Goal: Book appointment/travel/reservation

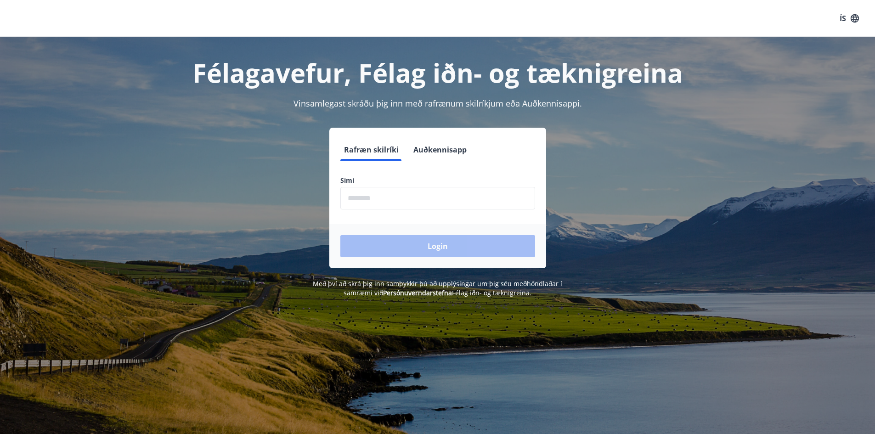
click at [372, 199] on input "phone" at bounding box center [438, 198] width 195 height 23
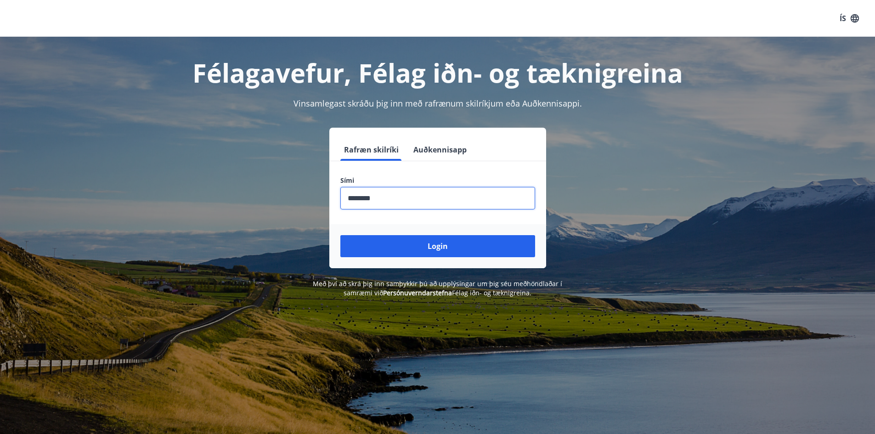
type input "********"
click at [341, 235] on button "Login" at bounding box center [438, 246] width 195 height 22
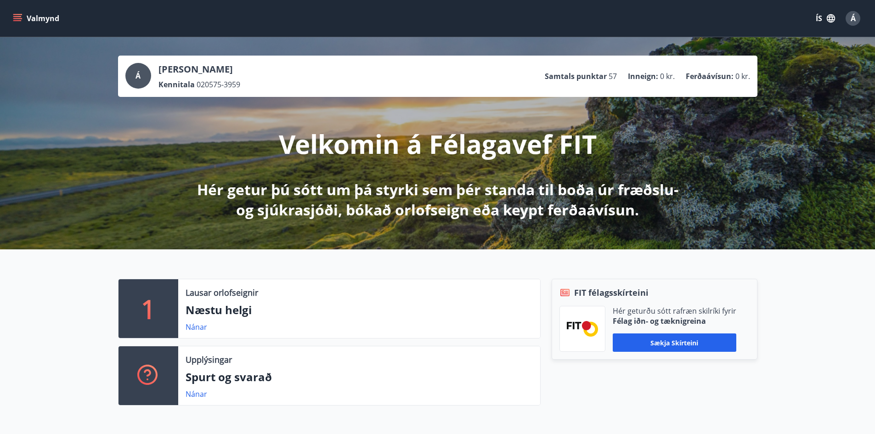
click at [18, 20] on icon "menu" at bounding box center [17, 18] width 9 height 9
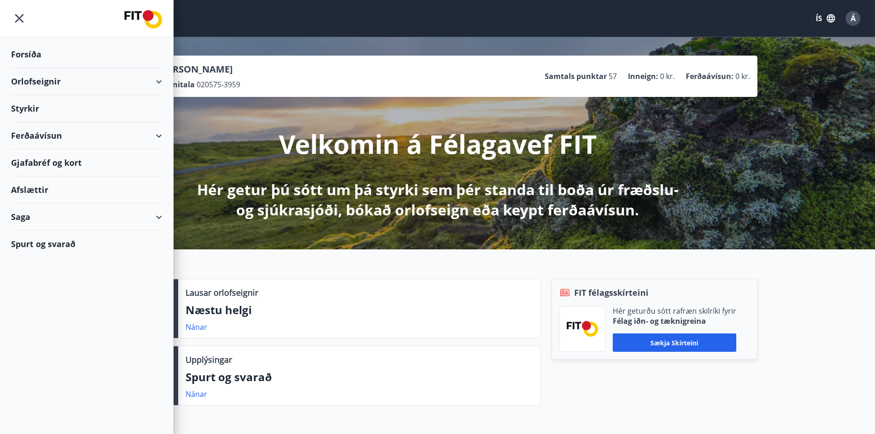
click at [28, 106] on div "Styrkir" at bounding box center [86, 108] width 151 height 27
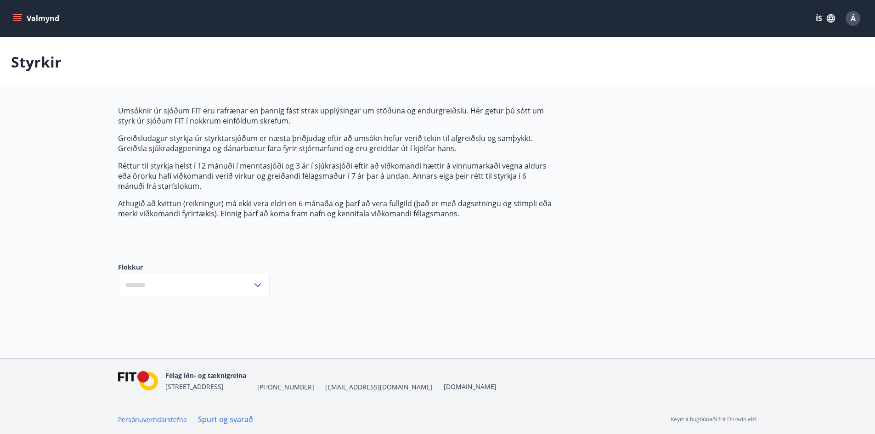
type input "***"
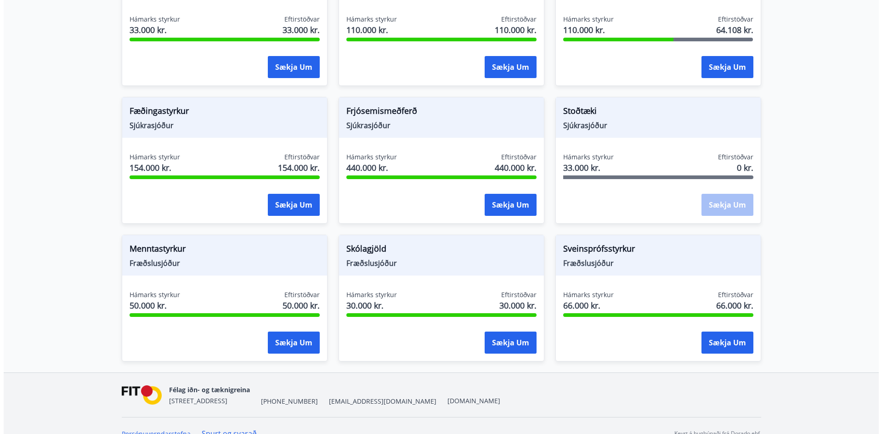
scroll to position [643, 0]
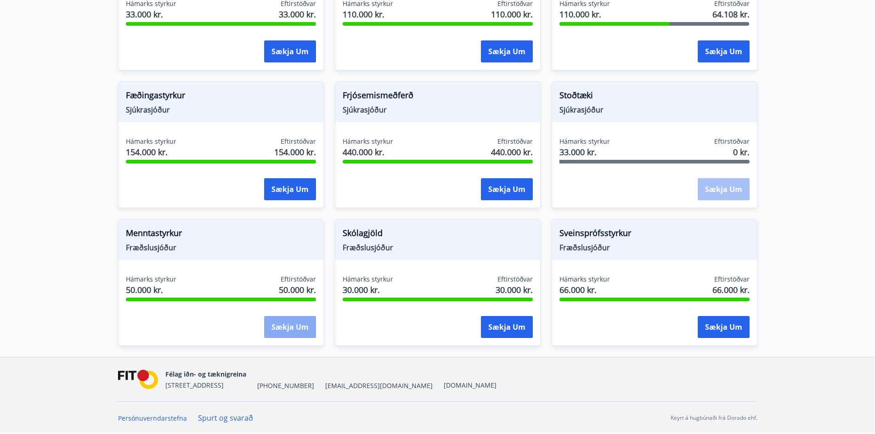
click at [278, 330] on button "Sækja um" at bounding box center [290, 327] width 52 height 22
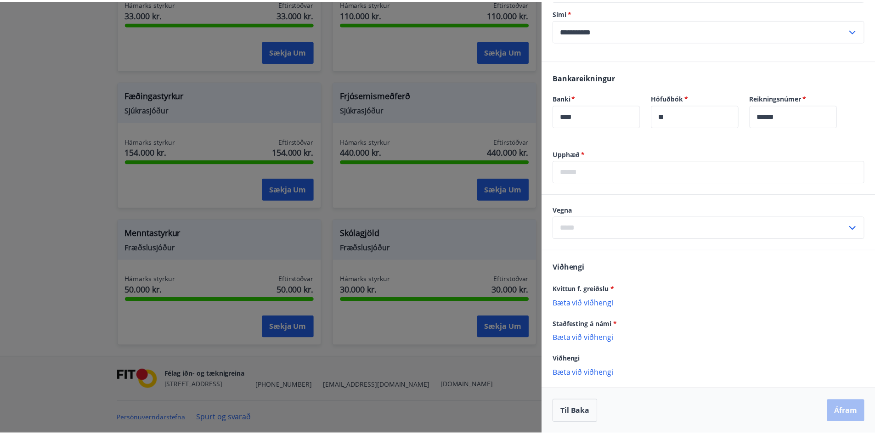
scroll to position [0, 0]
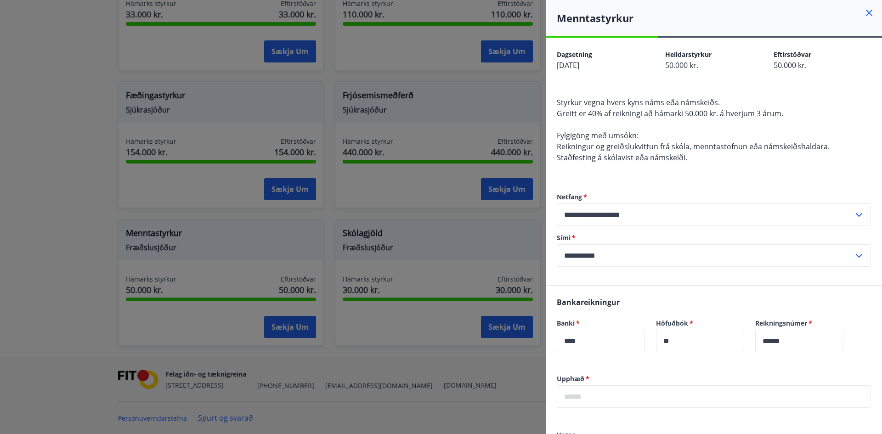
click at [428, 379] on div at bounding box center [441, 217] width 882 height 434
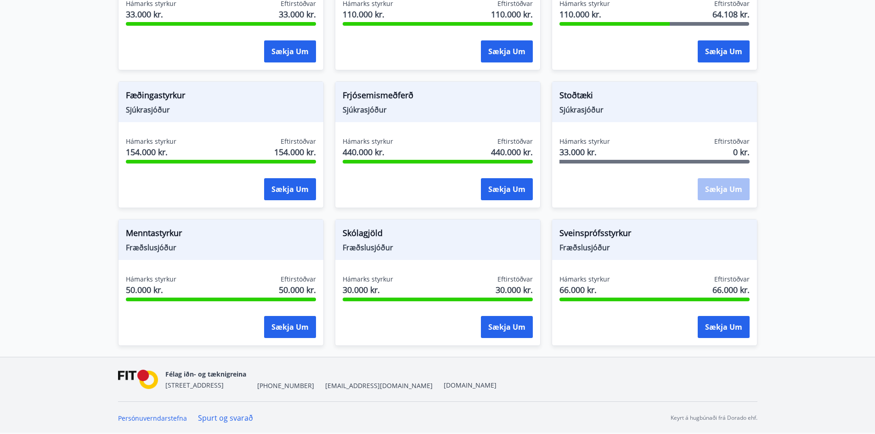
click at [153, 280] on span "Hámarks styrkur" at bounding box center [151, 279] width 51 height 9
click at [282, 326] on button "Sækja um" at bounding box center [290, 327] width 52 height 22
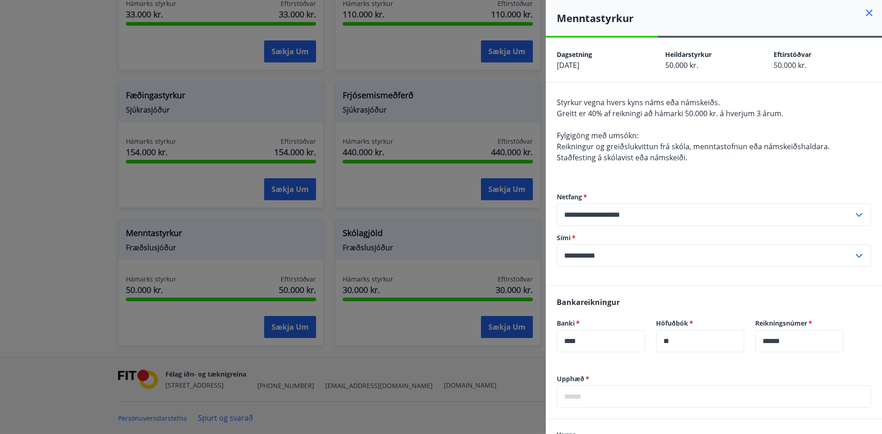
click at [390, 359] on div at bounding box center [441, 217] width 882 height 434
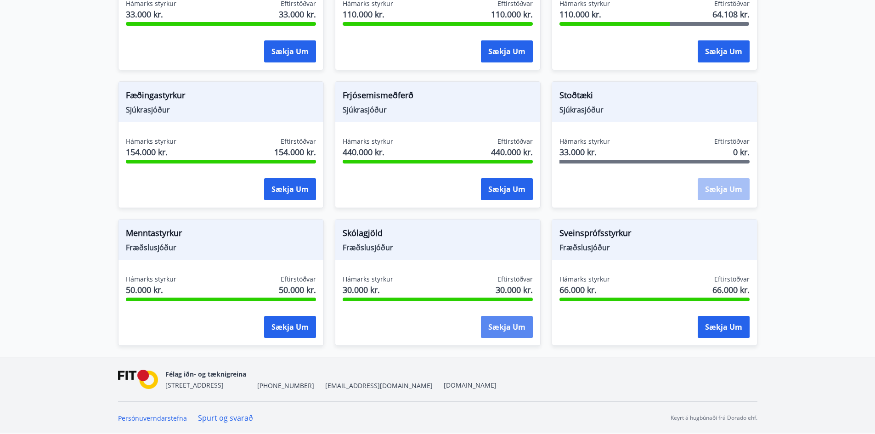
click at [505, 329] on button "Sækja um" at bounding box center [507, 327] width 52 height 22
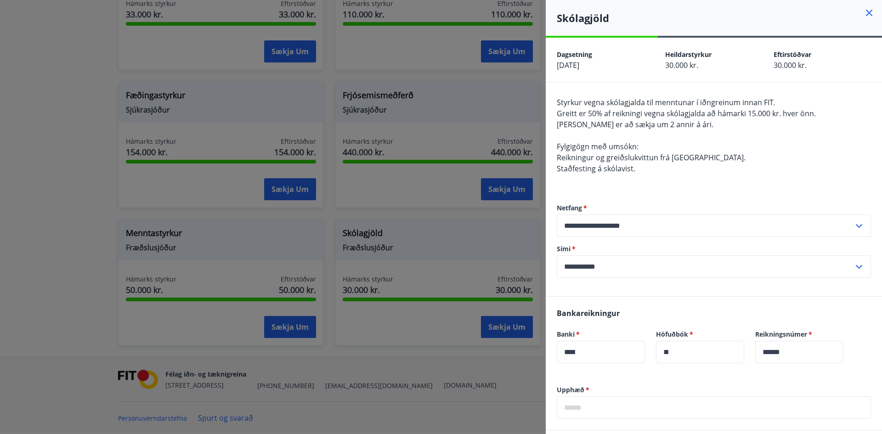
click at [468, 397] on div at bounding box center [441, 217] width 882 height 434
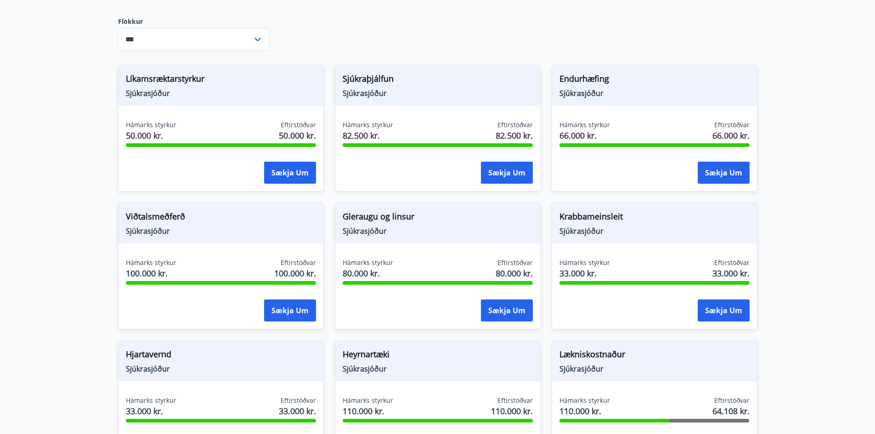
scroll to position [229, 0]
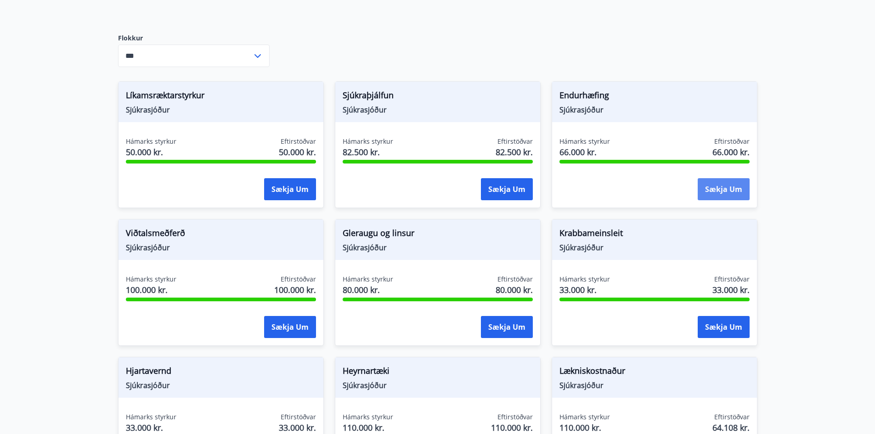
click at [713, 187] on button "Sækja um" at bounding box center [724, 189] width 52 height 22
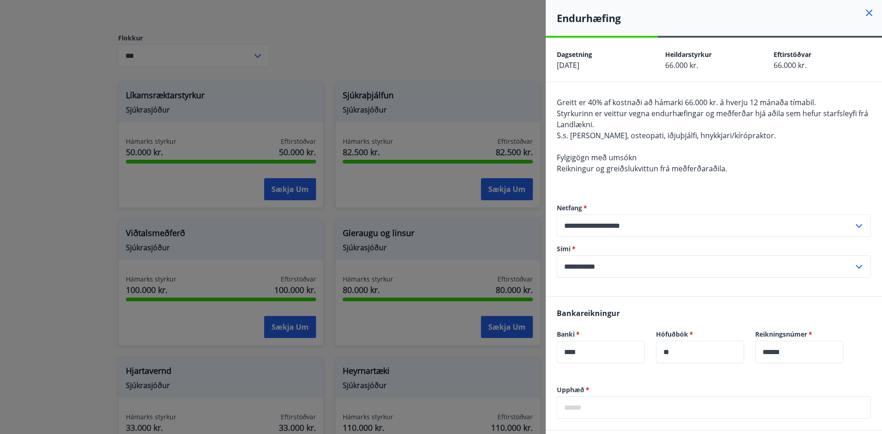
click at [501, 60] on div at bounding box center [441, 217] width 882 height 434
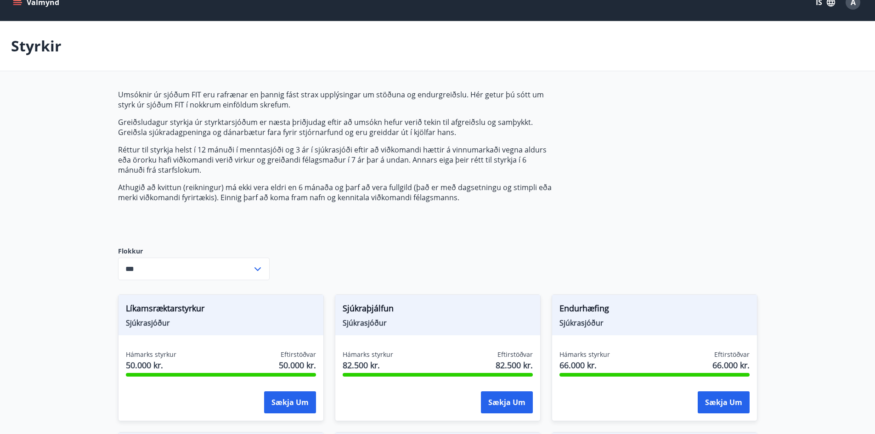
scroll to position [0, 0]
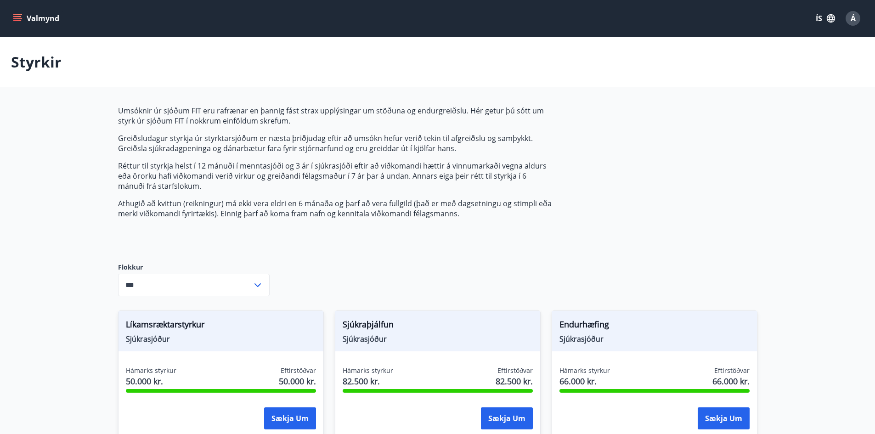
click at [19, 18] on icon "menu" at bounding box center [17, 18] width 9 height 9
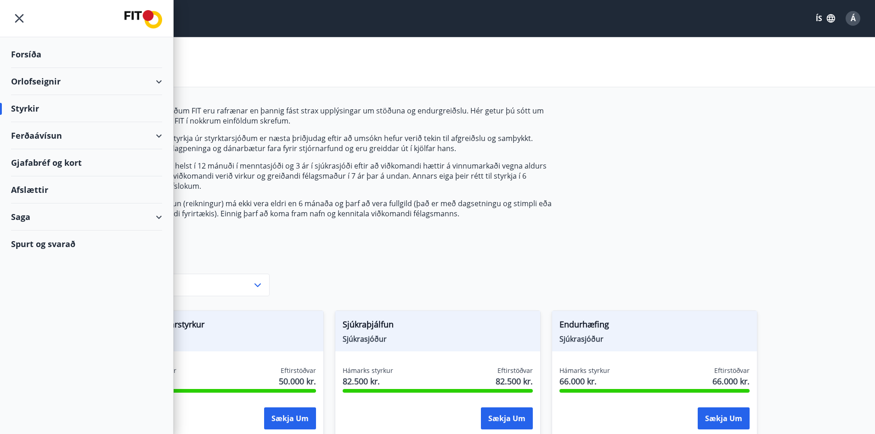
click at [24, 79] on div "Orlofseignir" at bounding box center [86, 81] width 151 height 27
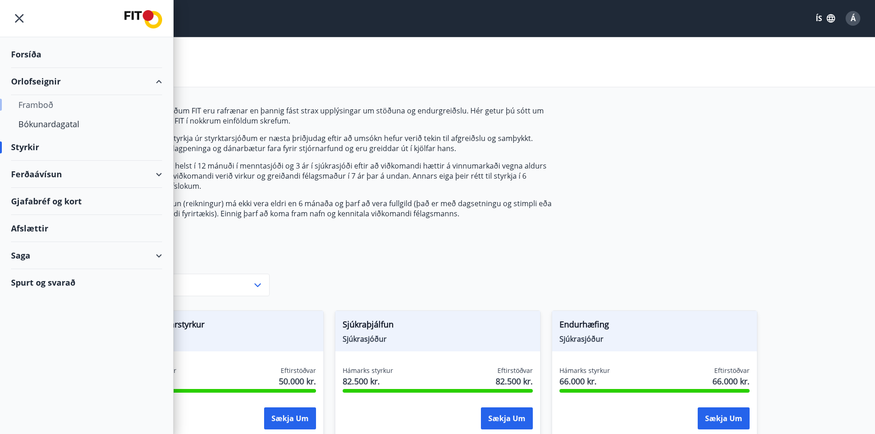
click at [44, 105] on div "Framboð" at bounding box center [86, 104] width 136 height 19
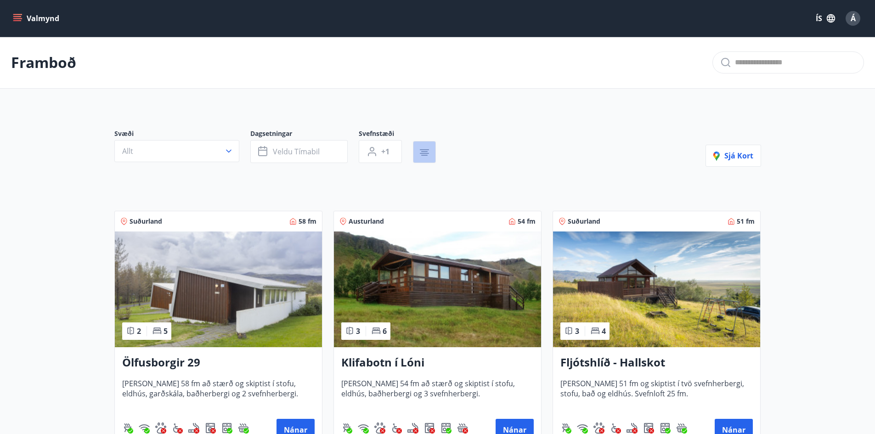
click at [431, 155] on button "button" at bounding box center [424, 152] width 23 height 22
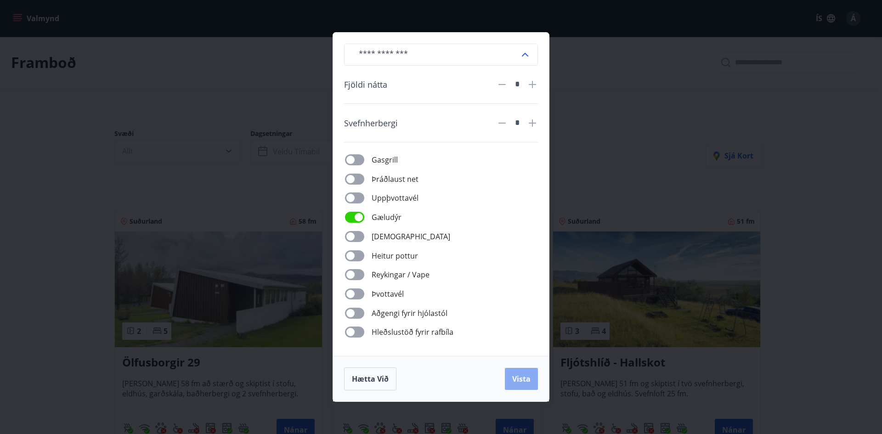
click at [526, 380] on span "Vista" at bounding box center [521, 379] width 18 height 10
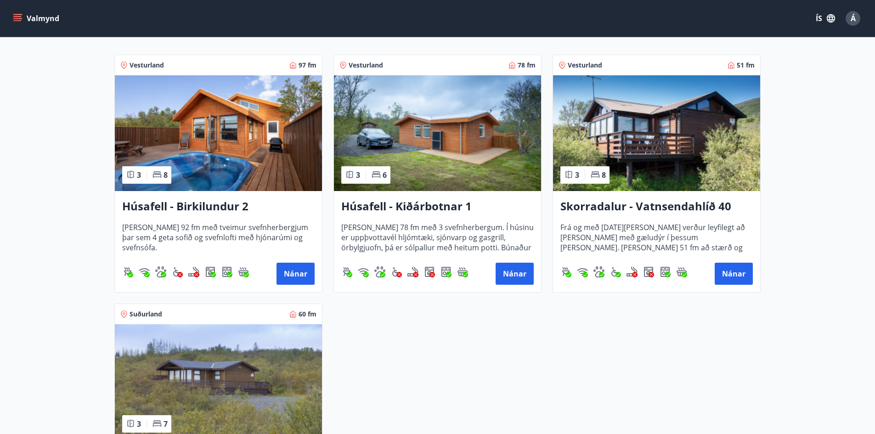
scroll to position [131, 0]
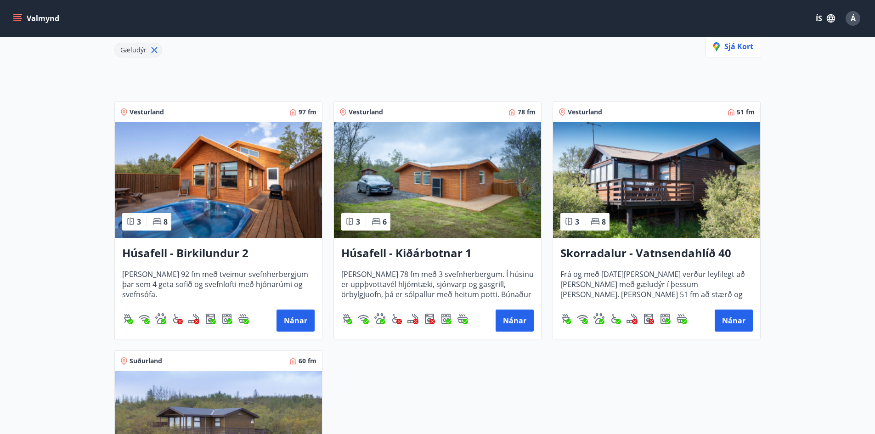
click at [653, 247] on h3 "Skorradalur - Vatnsendahlíð 40" at bounding box center [657, 253] width 193 height 17
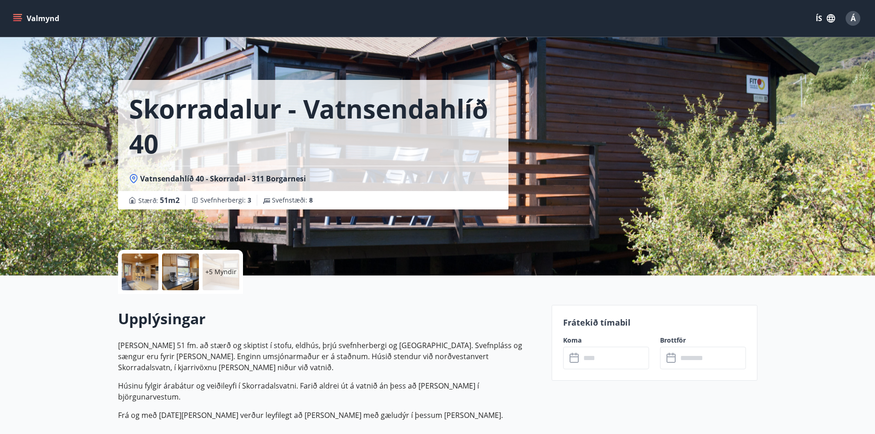
click at [166, 283] on div at bounding box center [180, 272] width 37 height 37
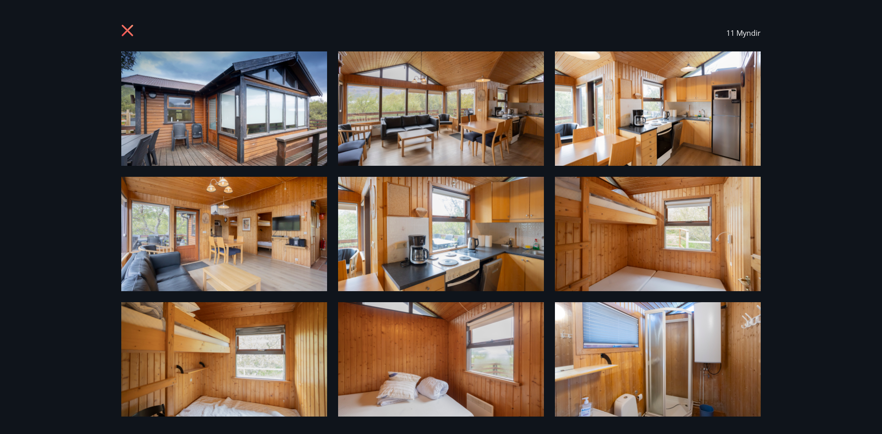
click at [131, 31] on icon at bounding box center [128, 31] width 15 height 15
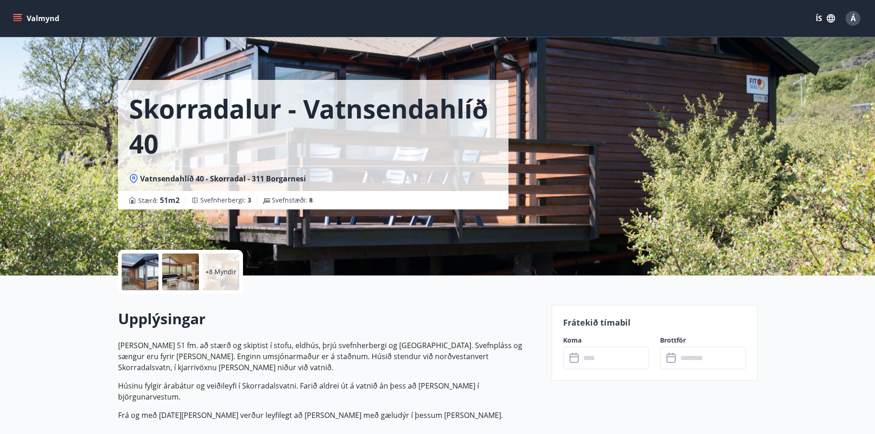
scroll to position [46, 0]
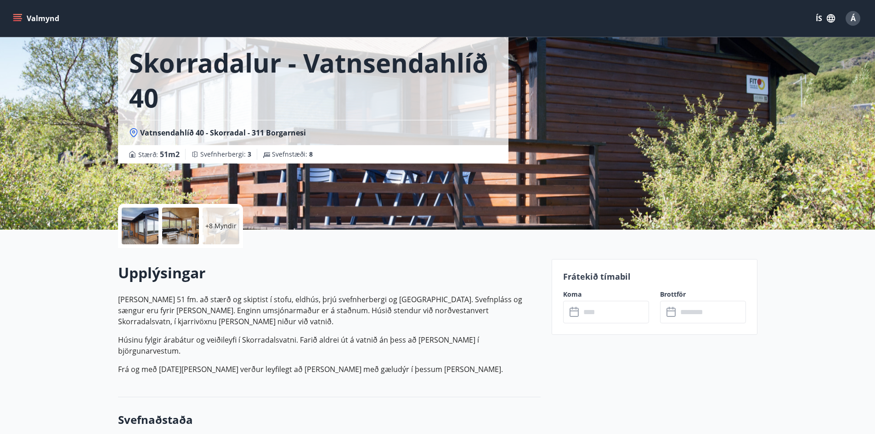
click at [14, 17] on icon "menu" at bounding box center [17, 16] width 8 height 1
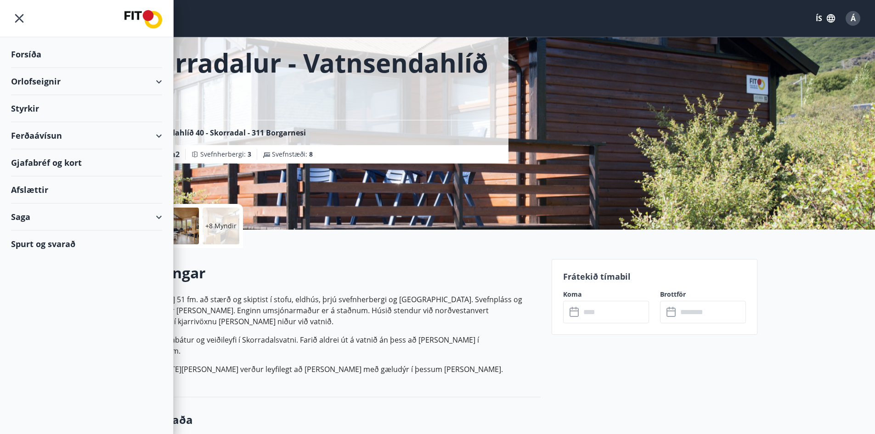
click at [33, 80] on div "Orlofseignir" at bounding box center [86, 81] width 151 height 27
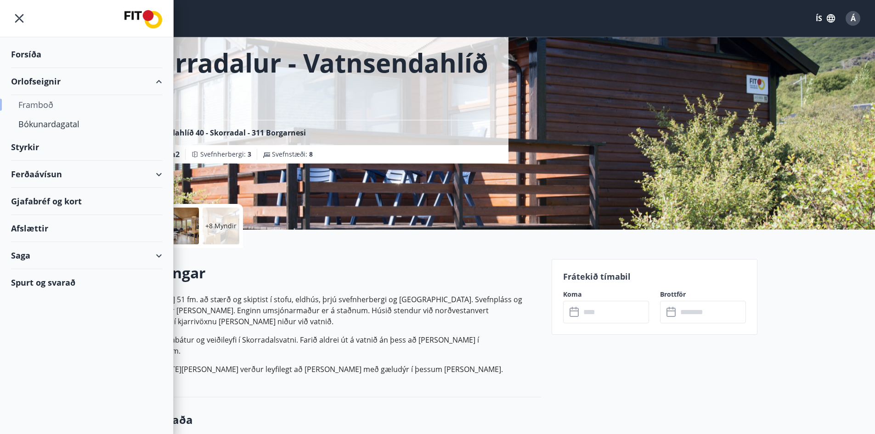
click at [39, 105] on div "Framboð" at bounding box center [86, 104] width 136 height 19
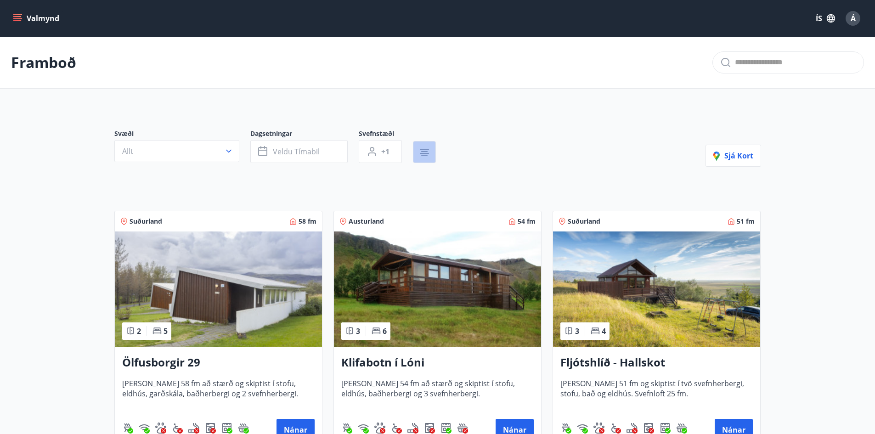
click at [429, 154] on icon "button" at bounding box center [424, 152] width 11 height 11
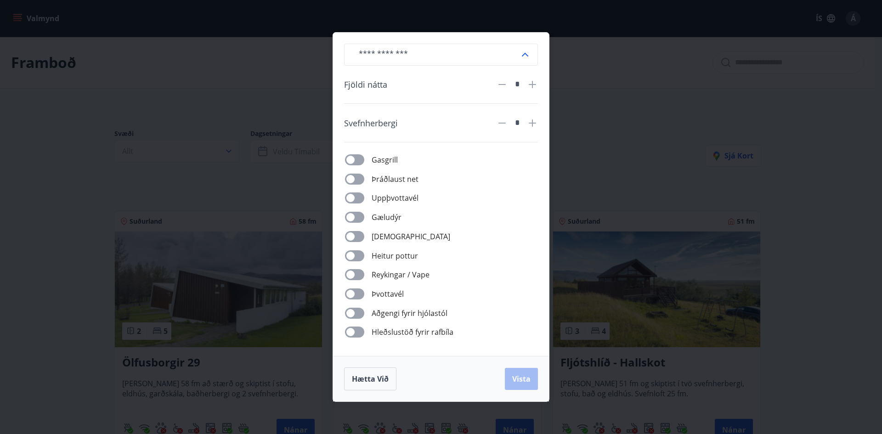
click at [376, 218] on span "Gæludýr" at bounding box center [387, 217] width 30 height 11
click at [522, 383] on span "Vista" at bounding box center [521, 379] width 18 height 10
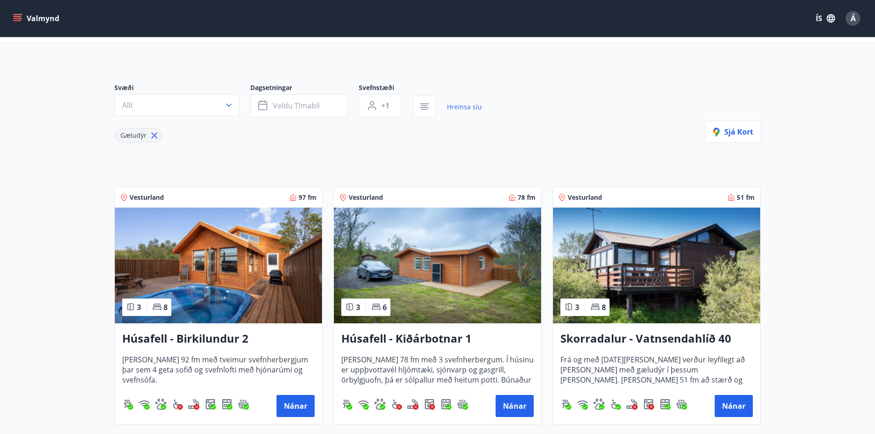
click at [402, 279] on img at bounding box center [437, 266] width 207 height 116
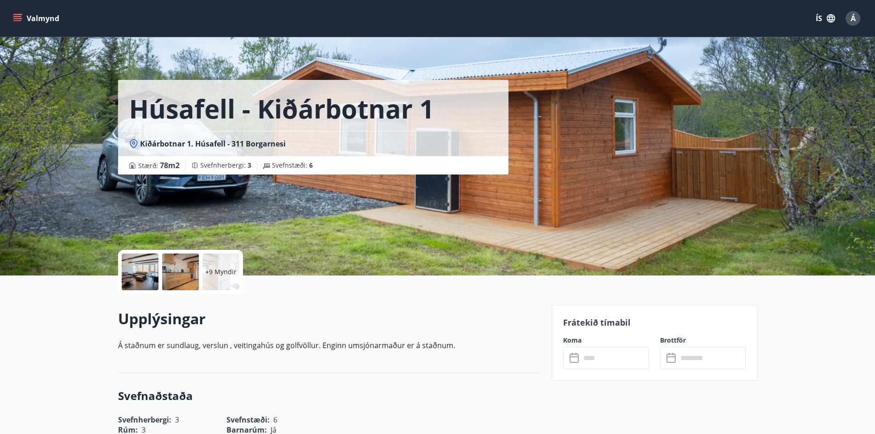
click at [13, 13] on button "Valmynd" at bounding box center [37, 18] width 52 height 17
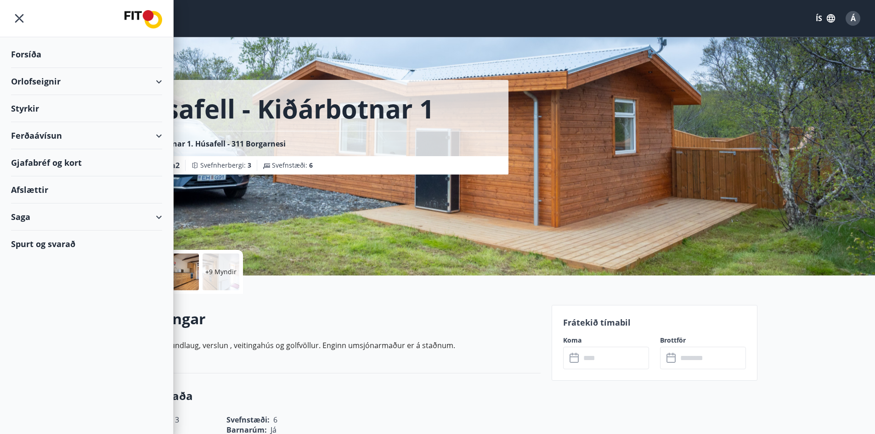
click at [28, 84] on div "Orlofseignir" at bounding box center [86, 81] width 151 height 27
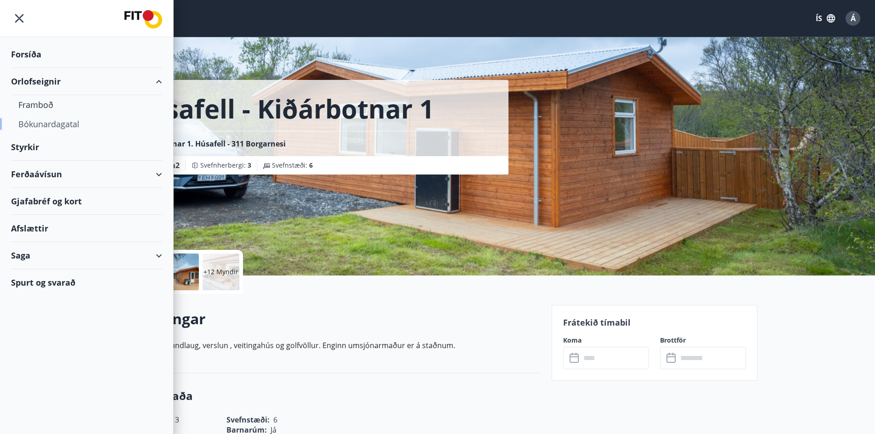
click at [38, 125] on div "Bókunardagatal" at bounding box center [86, 123] width 136 height 19
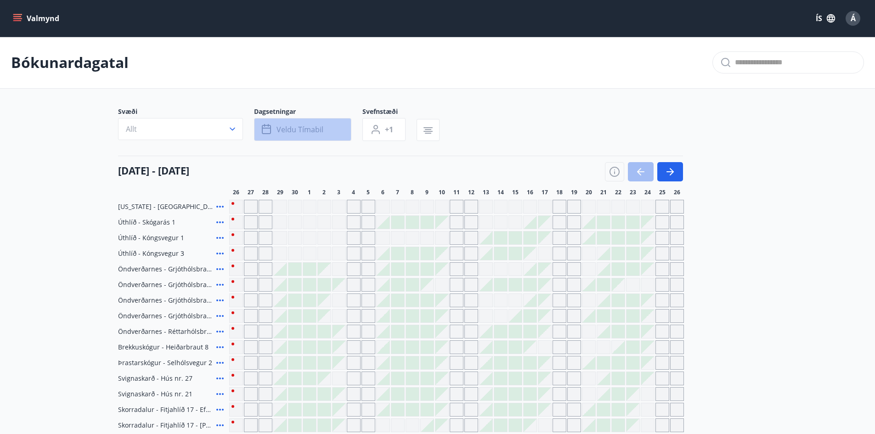
click at [331, 130] on button "Veldu tímabil" at bounding box center [302, 129] width 97 height 23
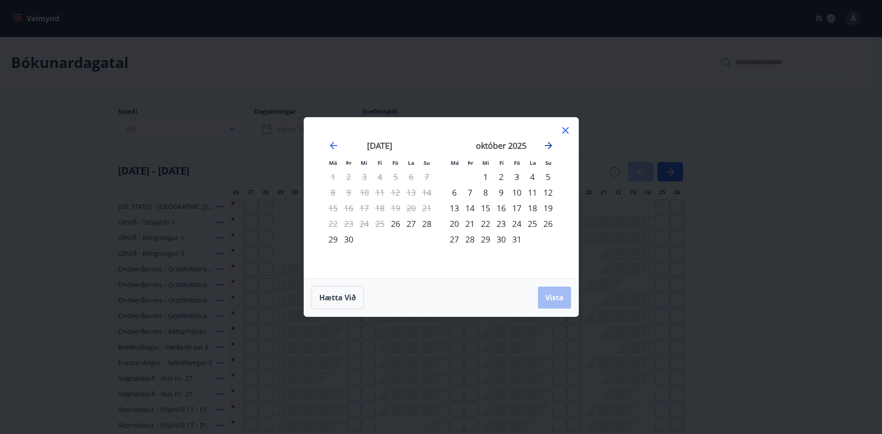
click at [551, 147] on icon "Move forward to switch to the next month." at bounding box center [548, 145] width 7 height 7
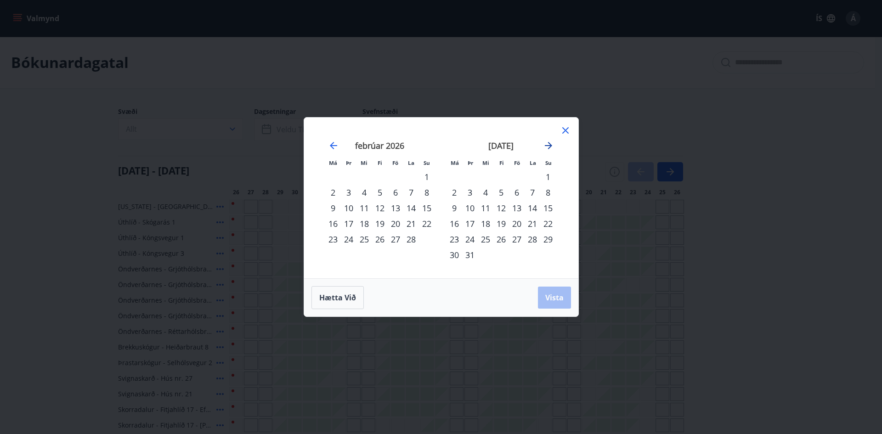
click at [551, 147] on icon "Move forward to switch to the next month." at bounding box center [548, 145] width 7 height 7
click at [564, 133] on icon at bounding box center [565, 130] width 11 height 11
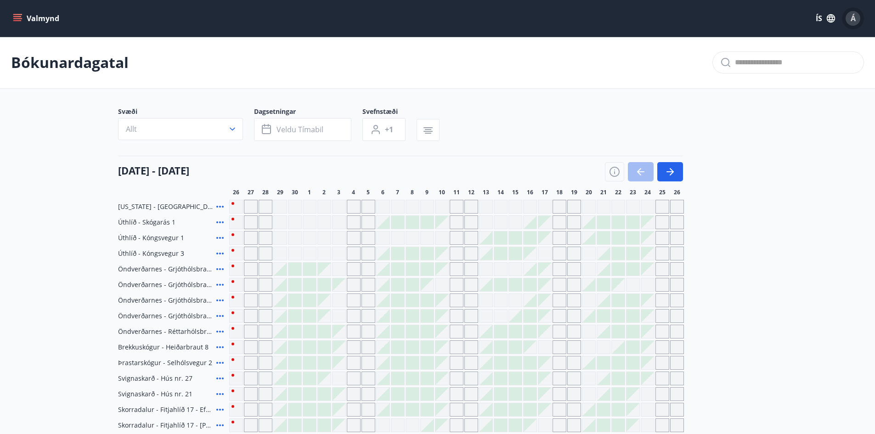
click at [855, 16] on span "Á" at bounding box center [853, 18] width 5 height 10
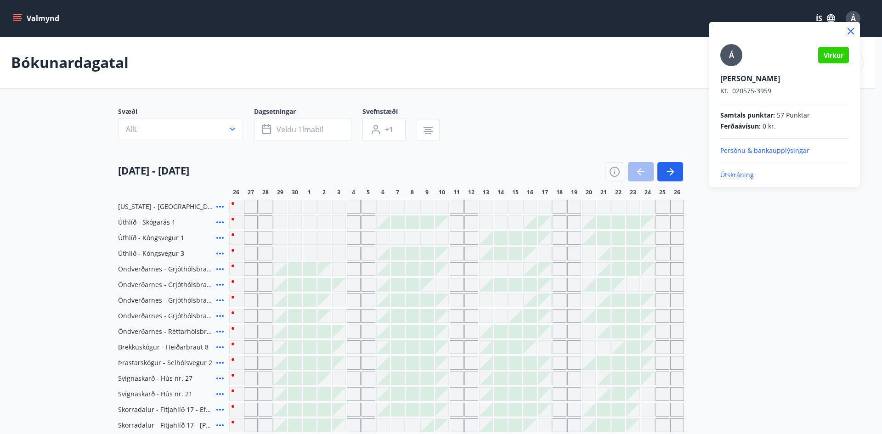
click at [855, 16] on div at bounding box center [441, 217] width 882 height 434
